Goal: Find specific page/section: Find specific page/section

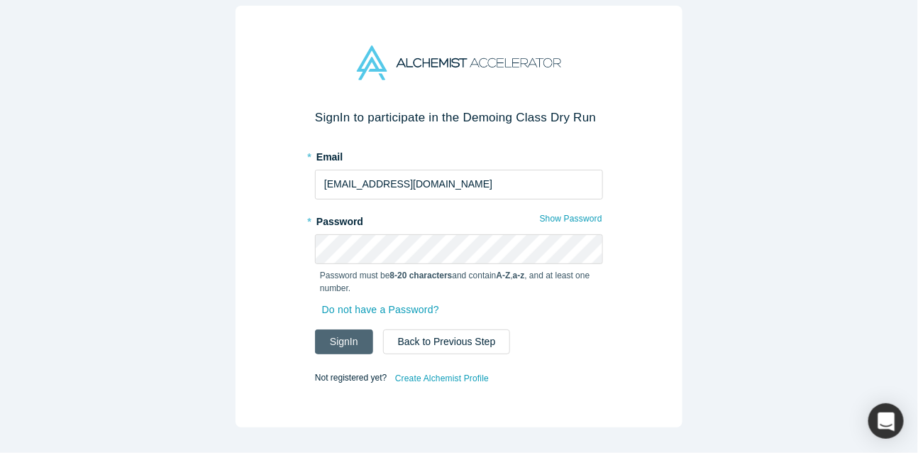
click at [361, 340] on button "Sign In" at bounding box center [344, 341] width 58 height 25
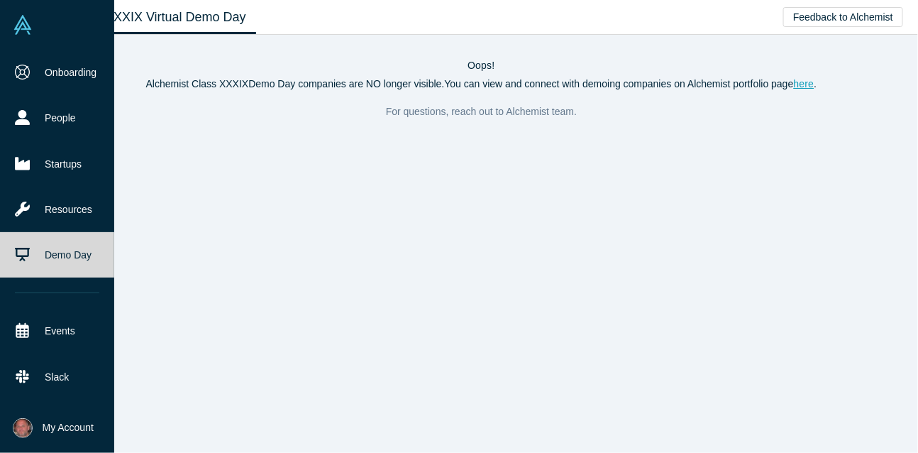
click at [21, 424] on img at bounding box center [23, 428] width 20 height 20
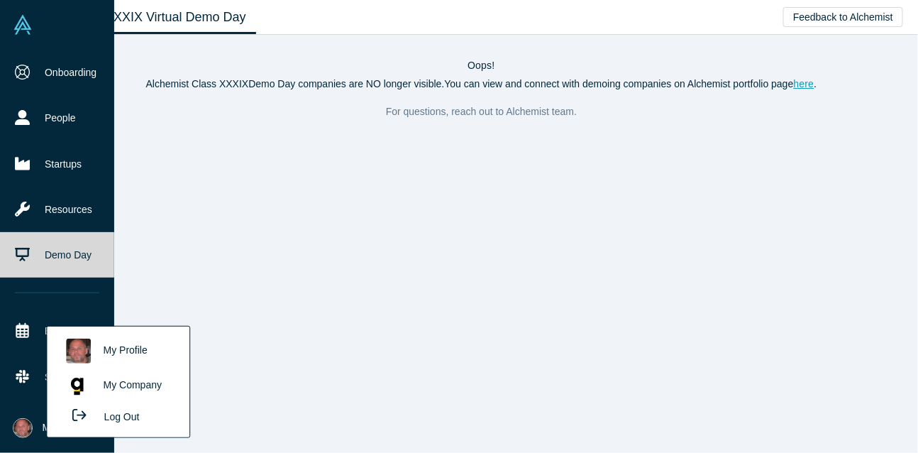
click at [101, 350] on link "My Profile" at bounding box center [118, 351] width 118 height 35
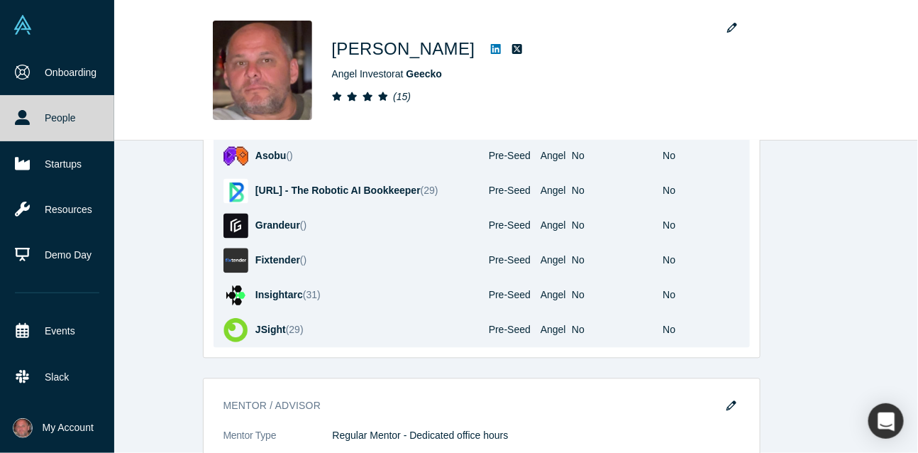
scroll to position [2626, 0]
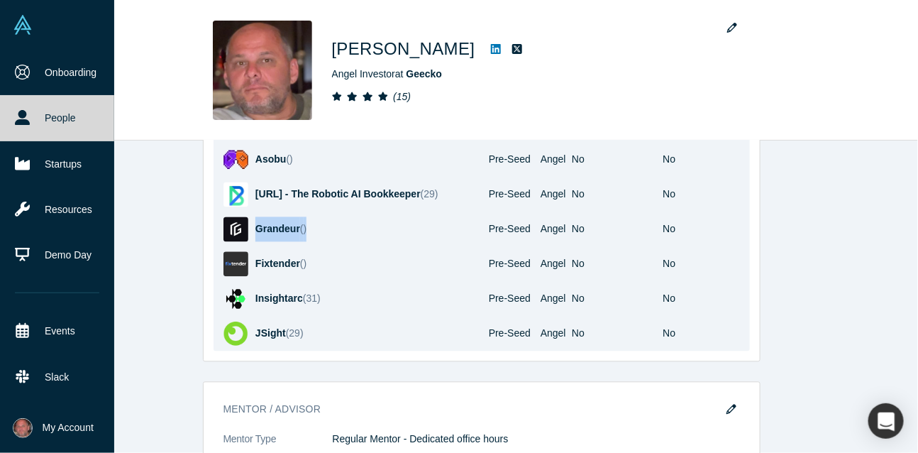
drag, startPoint x: 323, startPoint y: 189, endPoint x: 251, endPoint y: 196, distance: 72.0
click at [251, 212] on td "Grandeur ( )" at bounding box center [356, 229] width 265 height 35
copy td "Grandeur ( )"
click at [269, 223] on span "Grandeur" at bounding box center [277, 228] width 45 height 11
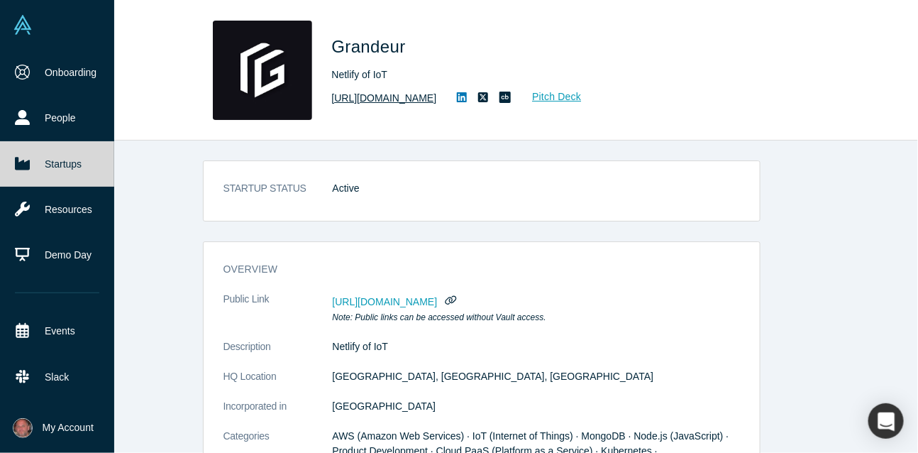
click at [381, 96] on link "[URL][DOMAIN_NAME]" at bounding box center [384, 98] width 105 height 15
